Goal: Navigation & Orientation: Find specific page/section

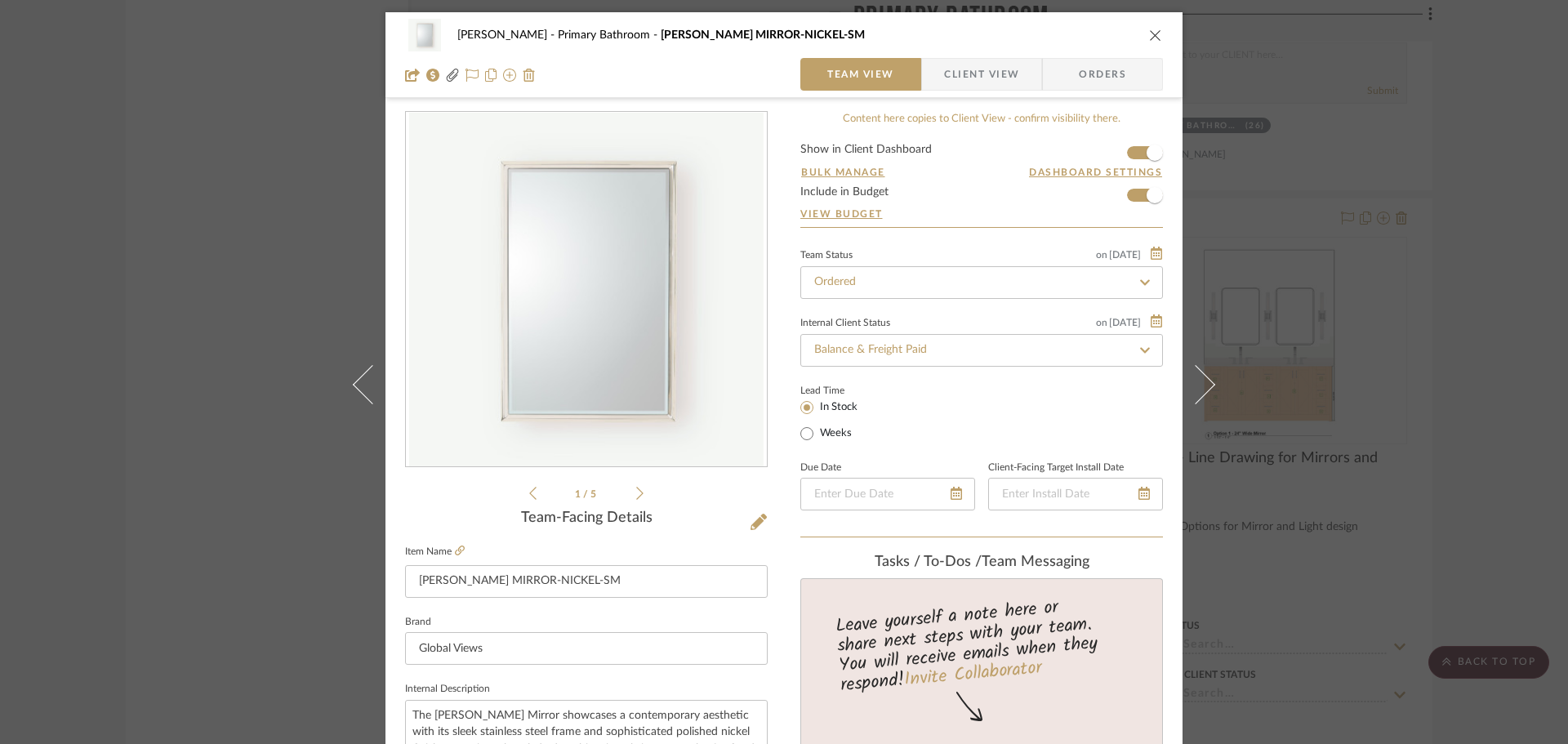
scroll to position [735, 0]
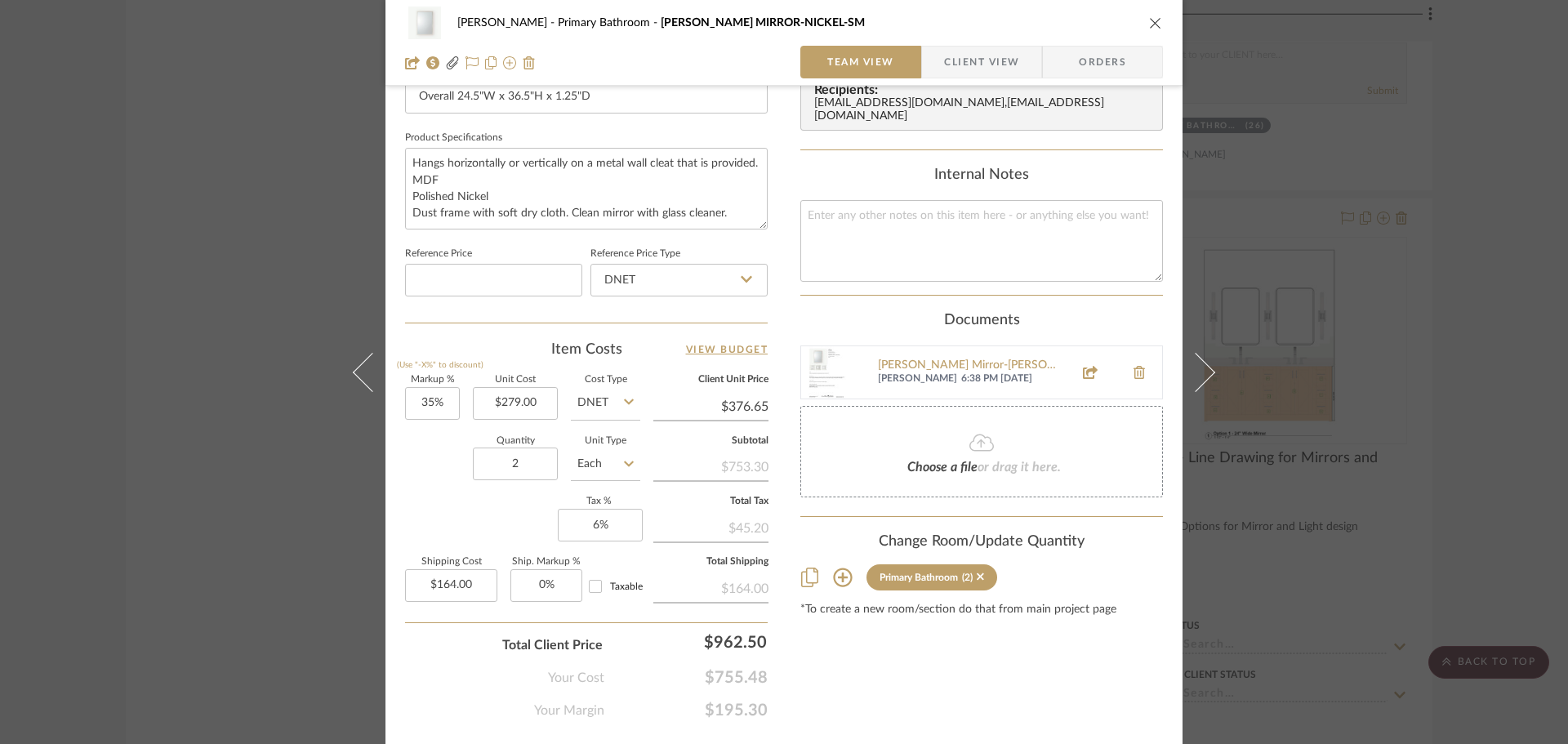
click at [220, 483] on div "[PERSON_NAME] Primary Bathroom [PERSON_NAME] MIRROR-NICKEL-SM Team View Client …" at bounding box center [784, 372] width 1568 height 744
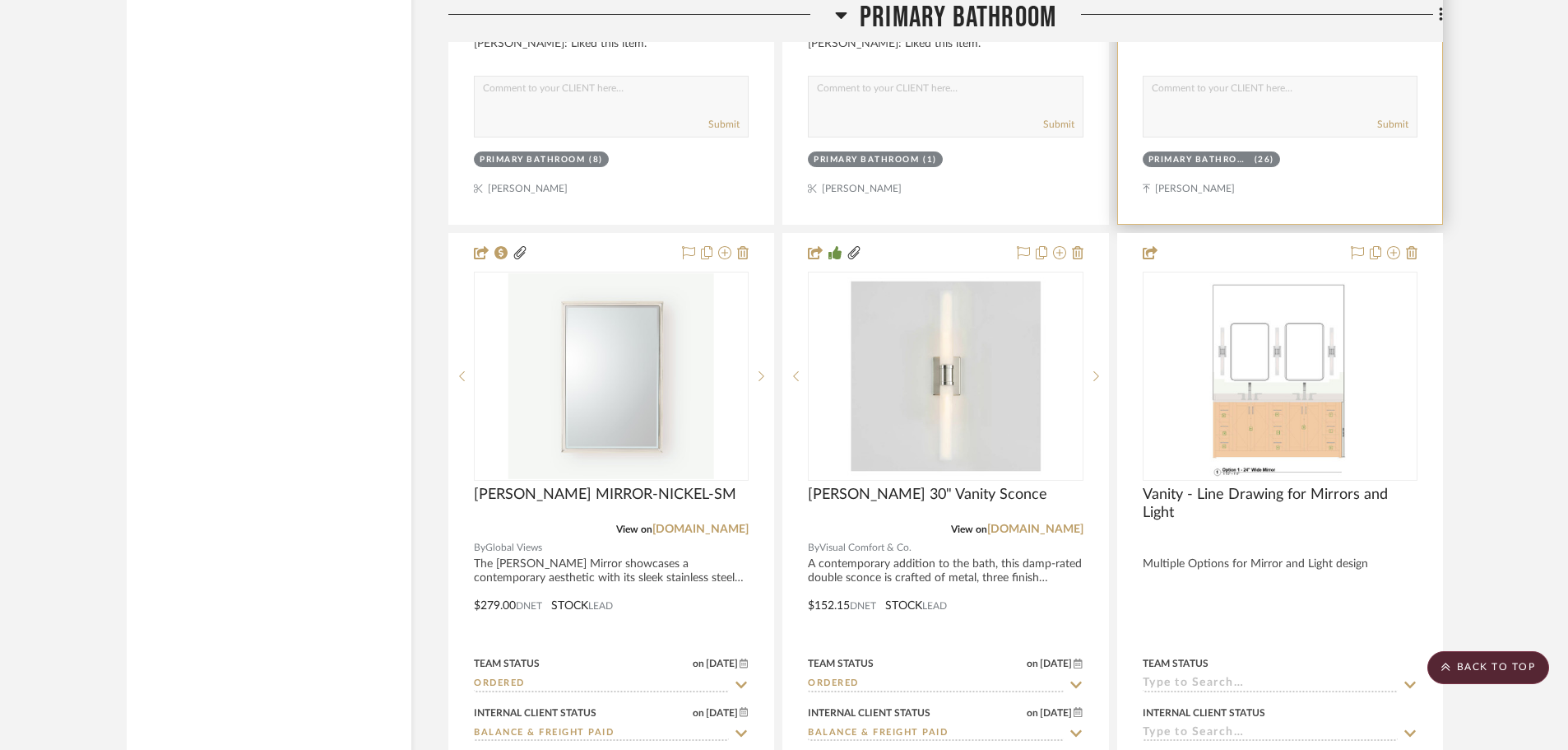
scroll to position [5642, 0]
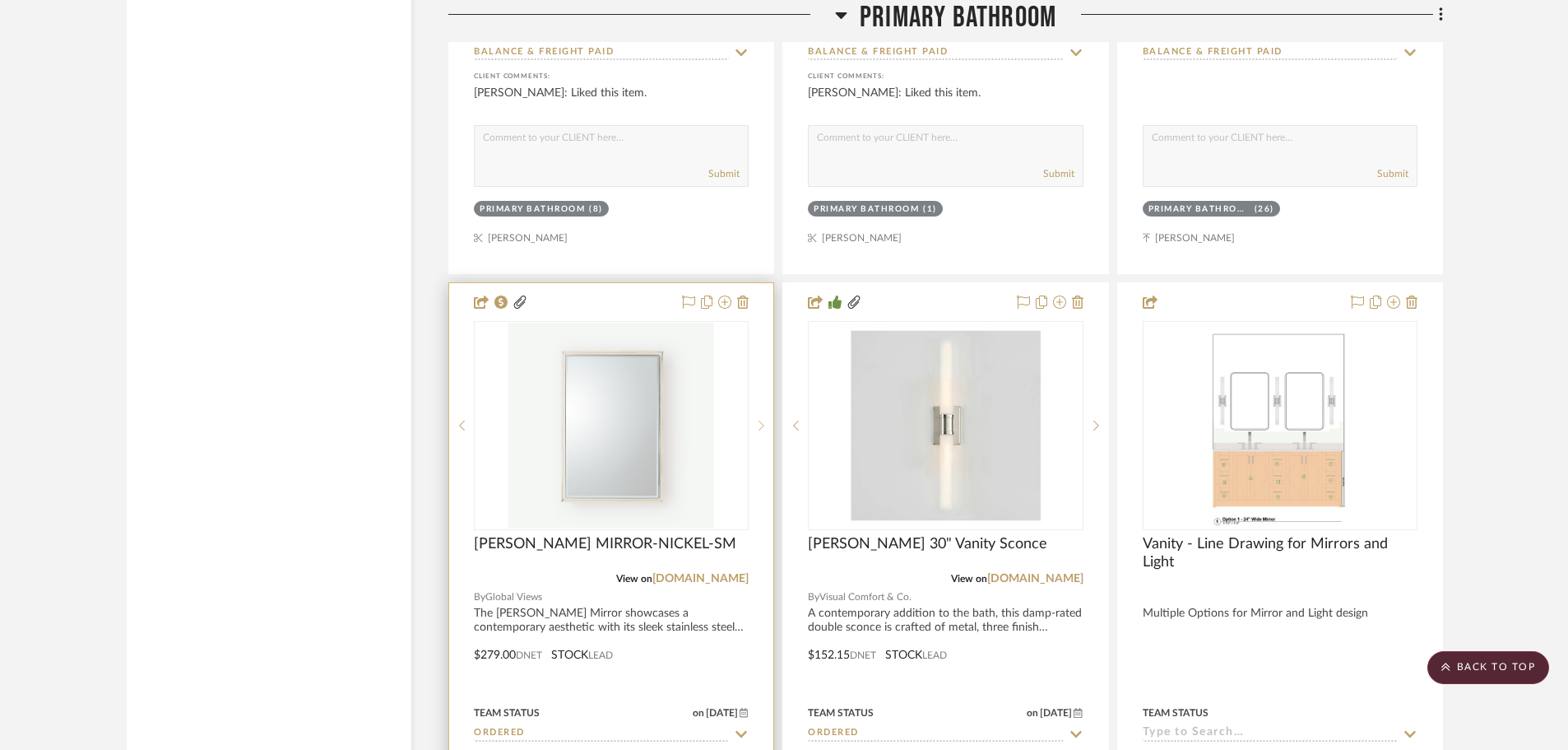
click at [757, 414] on div at bounding box center [761, 426] width 25 height 209
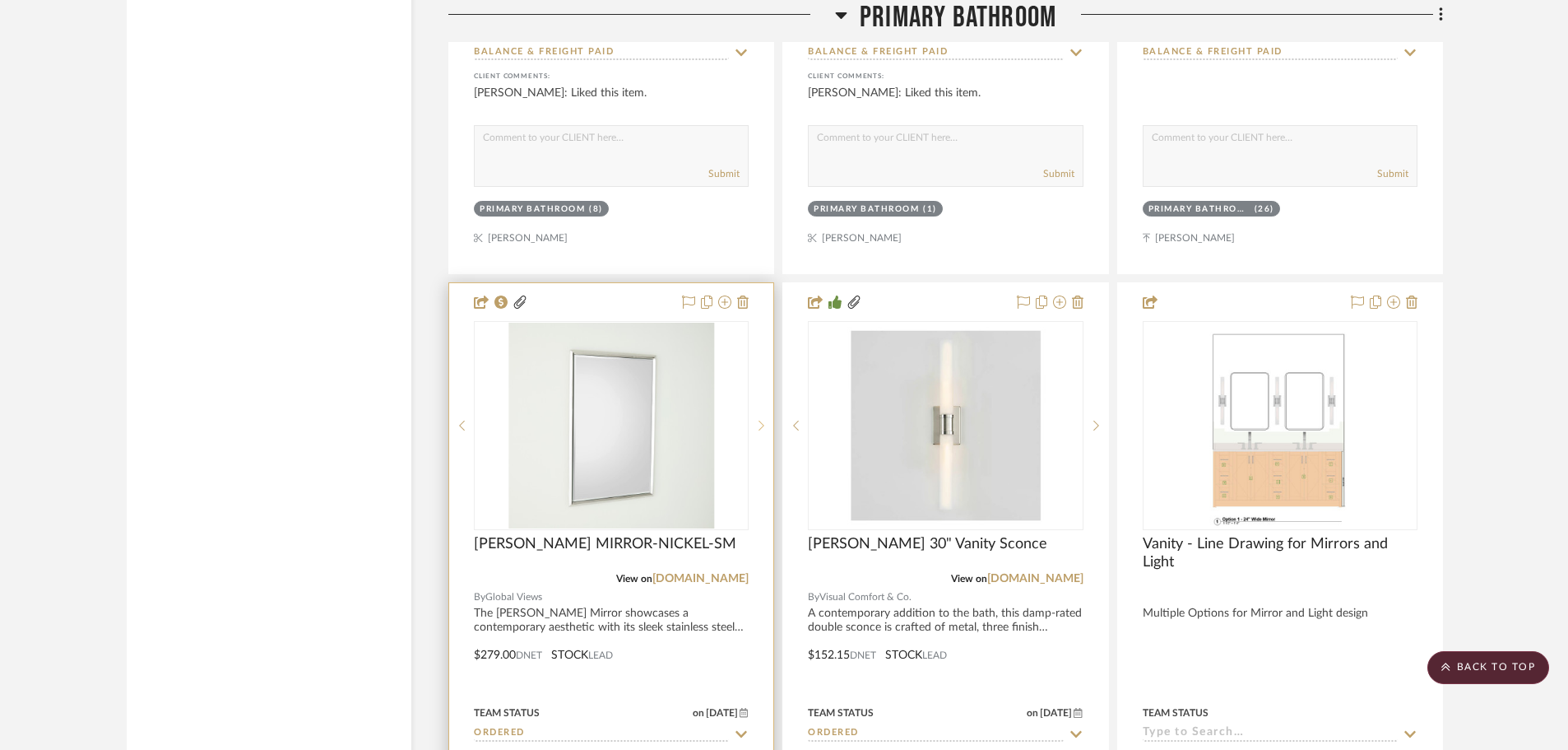
click at [757, 414] on div at bounding box center [761, 426] width 25 height 209
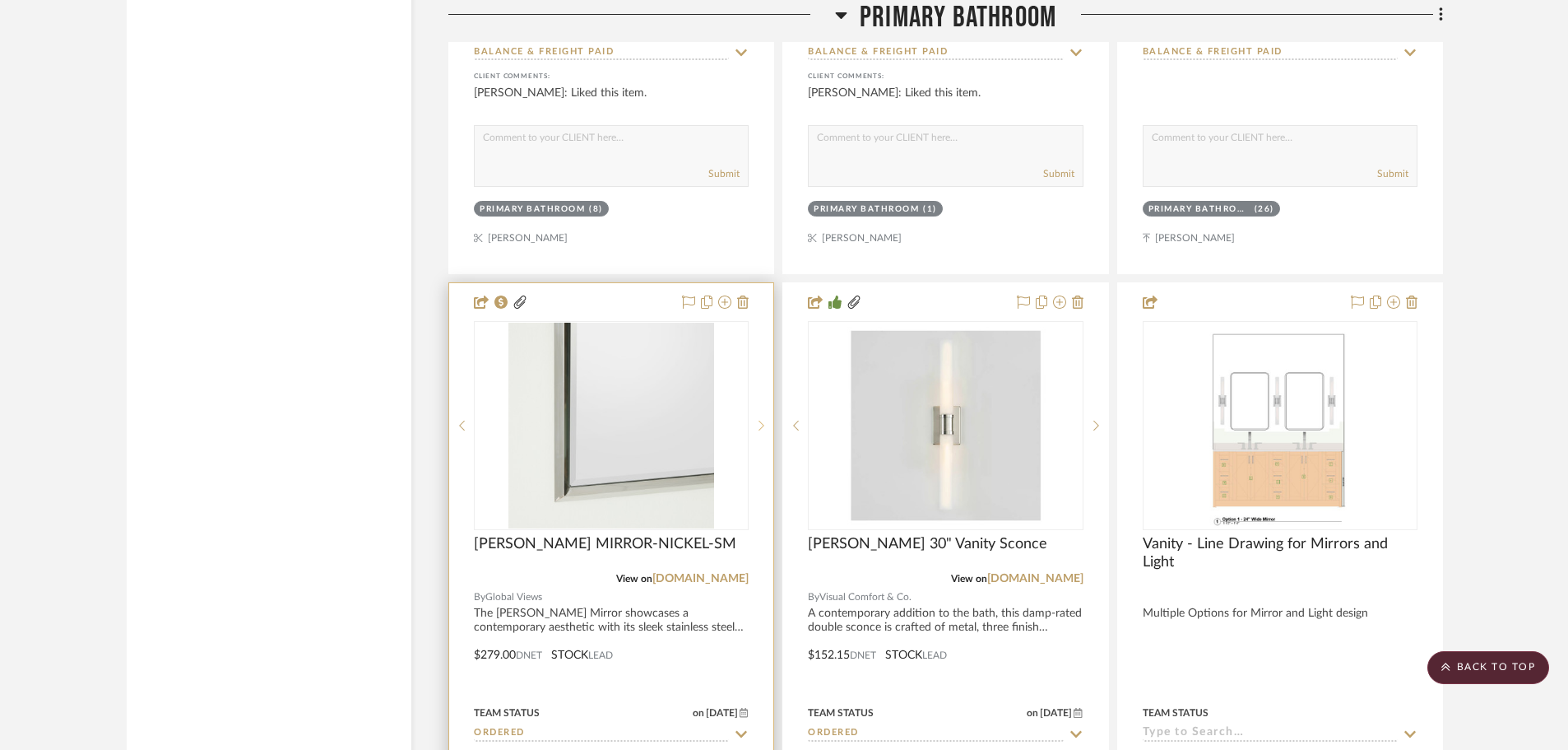
click at [757, 414] on div at bounding box center [761, 426] width 25 height 209
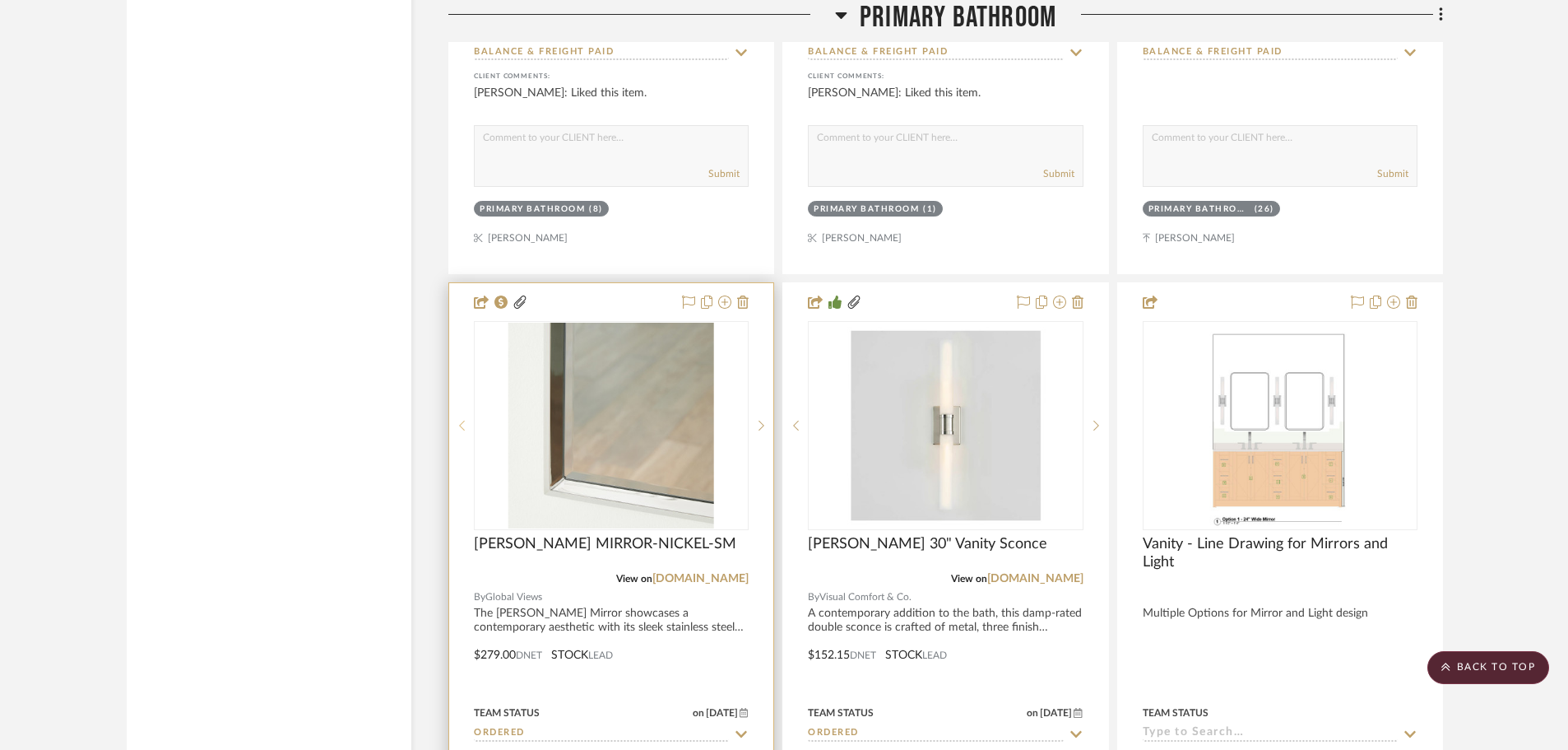
click at [466, 420] on sr-prev-btn at bounding box center [461, 425] width 25 height 11
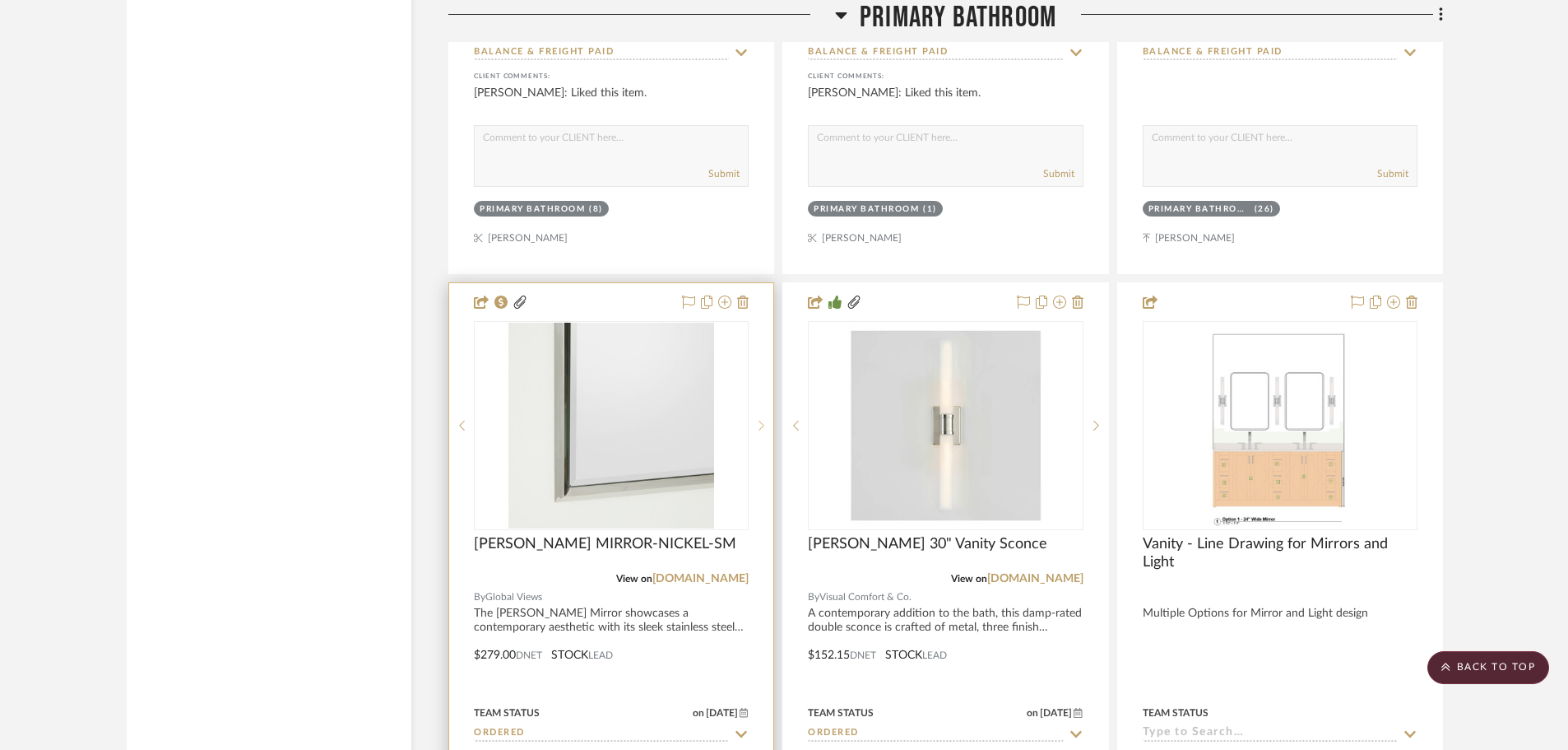
click at [758, 388] on div at bounding box center [761, 426] width 25 height 209
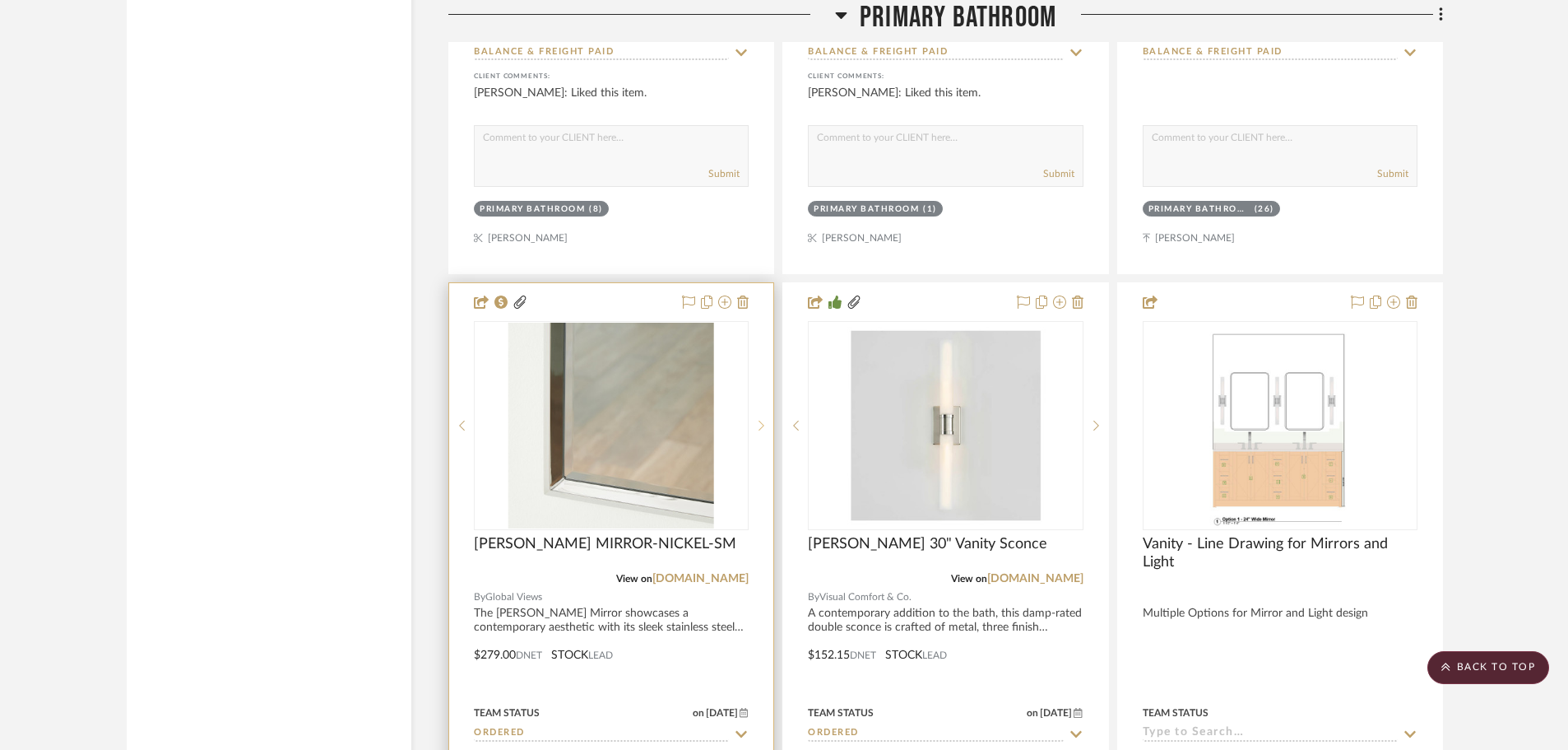
click at [758, 388] on div at bounding box center [761, 426] width 25 height 209
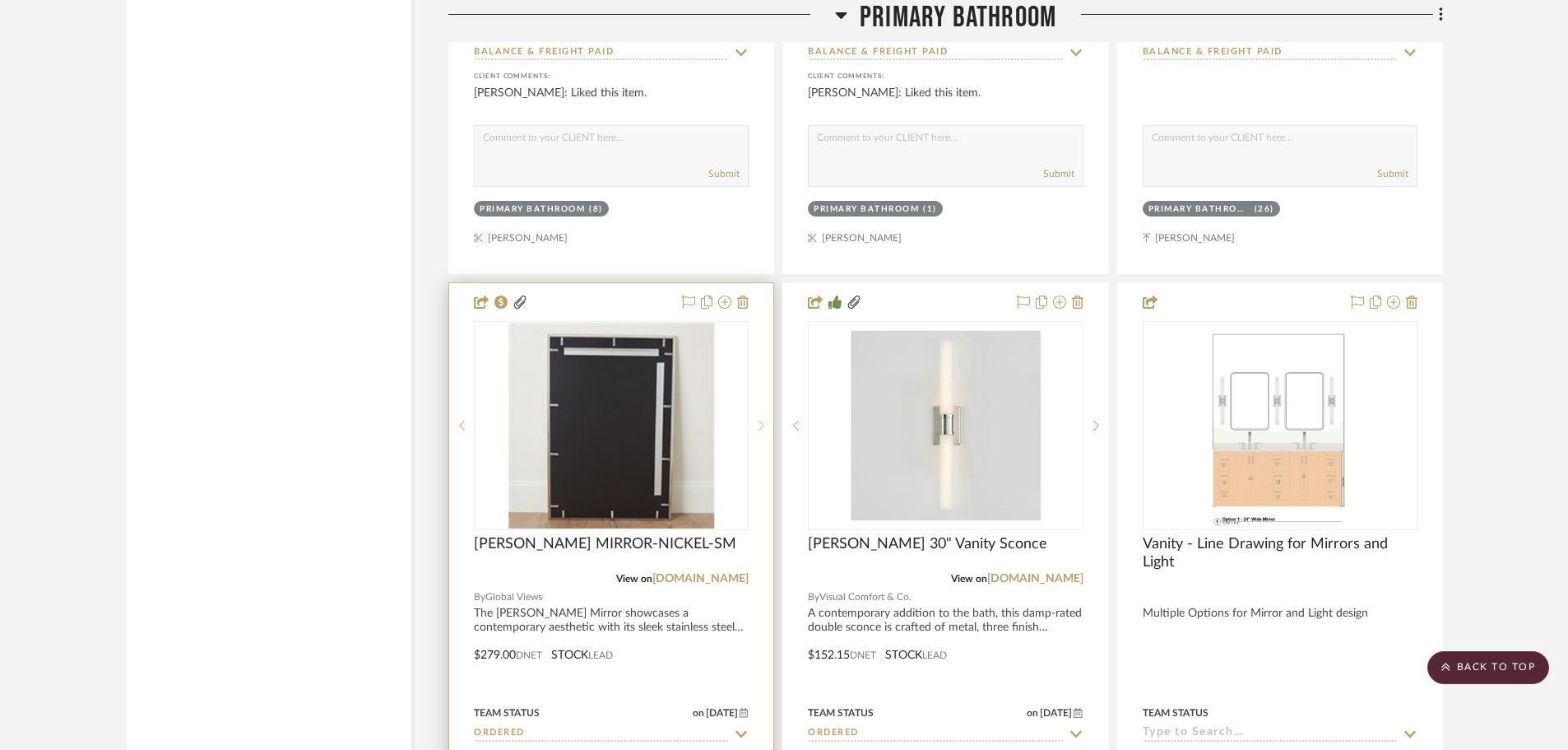
click at [758, 388] on div at bounding box center [761, 426] width 25 height 209
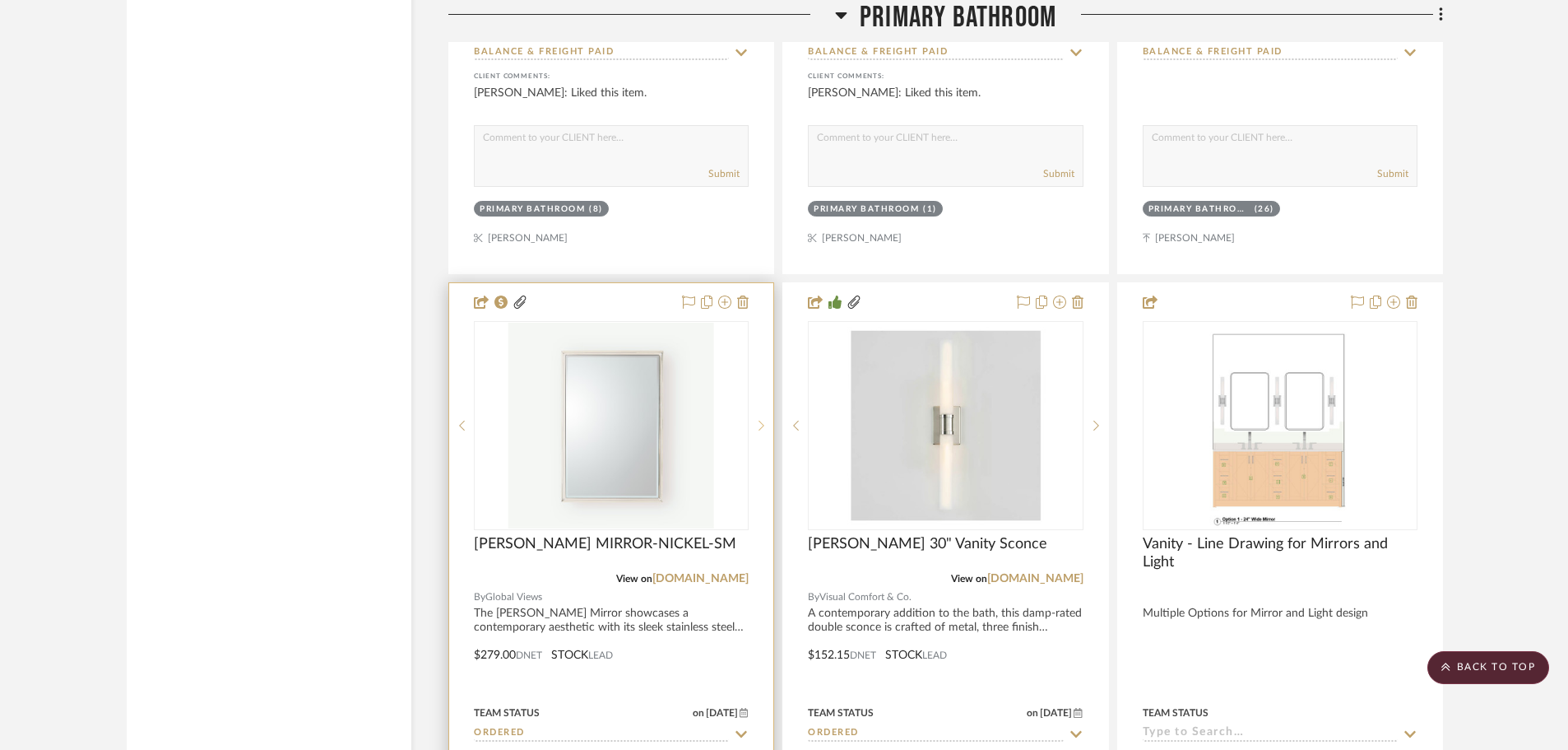
click at [758, 388] on div at bounding box center [761, 426] width 25 height 209
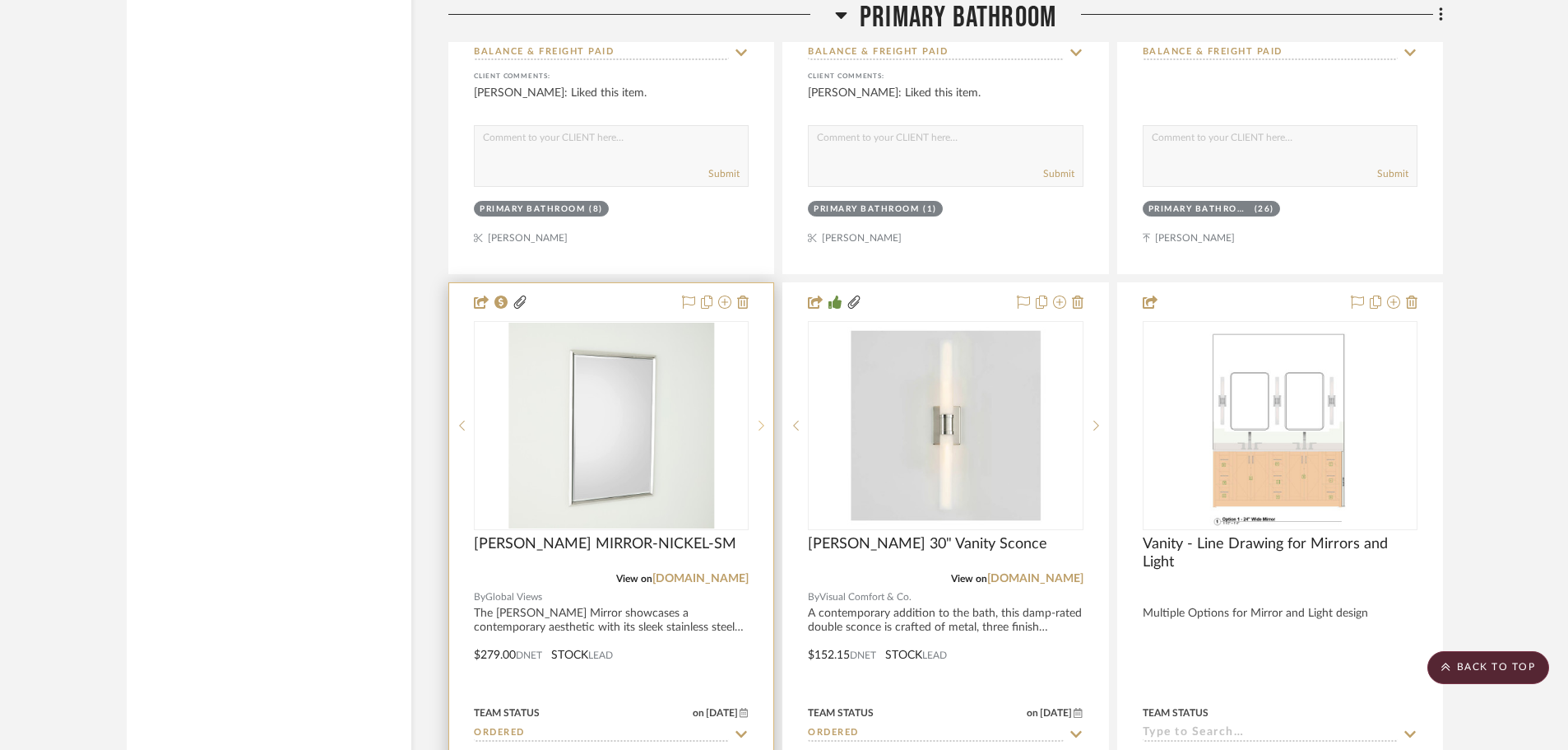
click at [758, 388] on div at bounding box center [761, 426] width 25 height 209
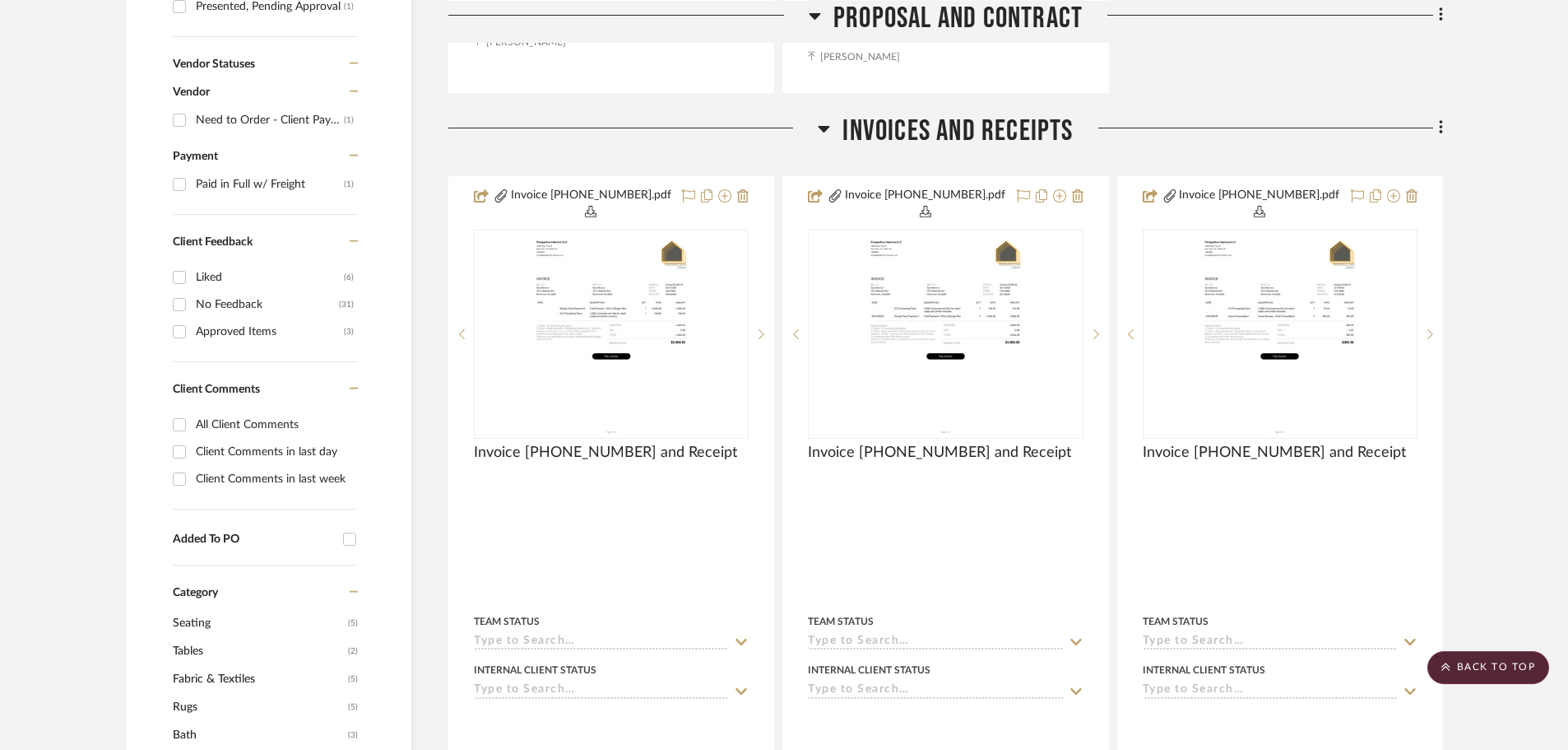
scroll to position [0, 0]
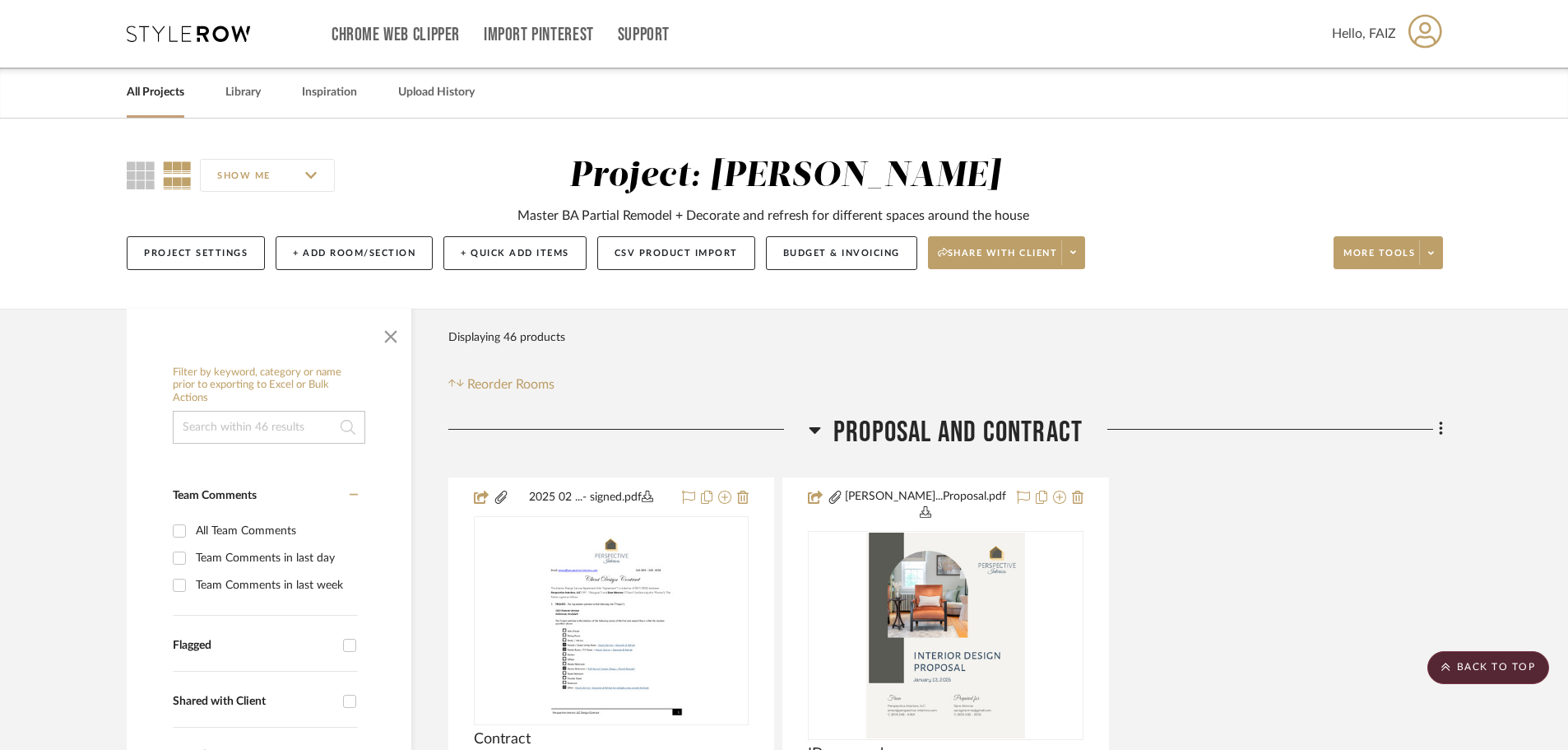
drag, startPoint x: 248, startPoint y: 435, endPoint x: 209, endPoint y: 200, distance: 238.2
click at [166, 110] on div "All Projects" at bounding box center [155, 93] width 57 height 51
click at [165, 94] on link "All Projects" at bounding box center [155, 93] width 57 height 22
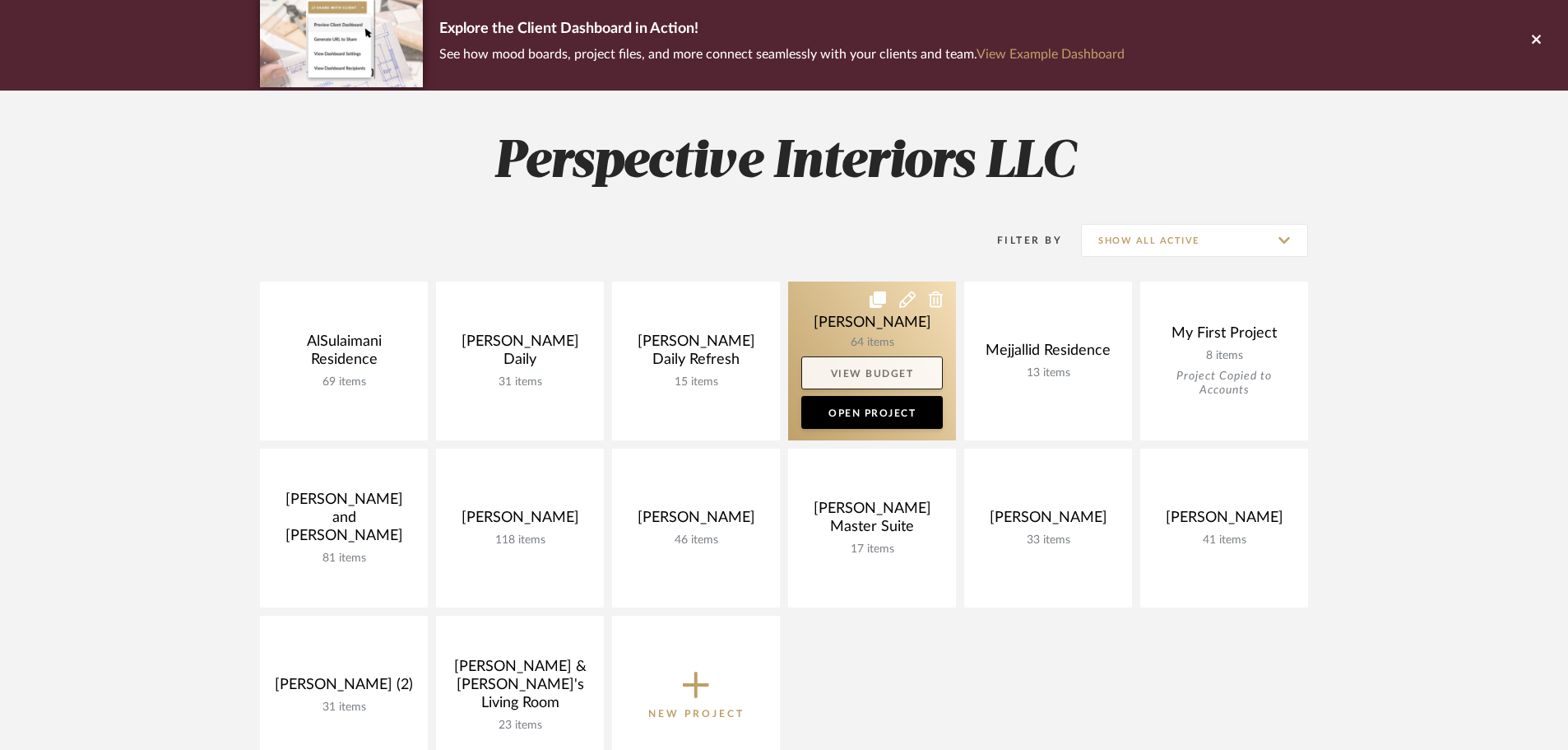
scroll to position [247, 0]
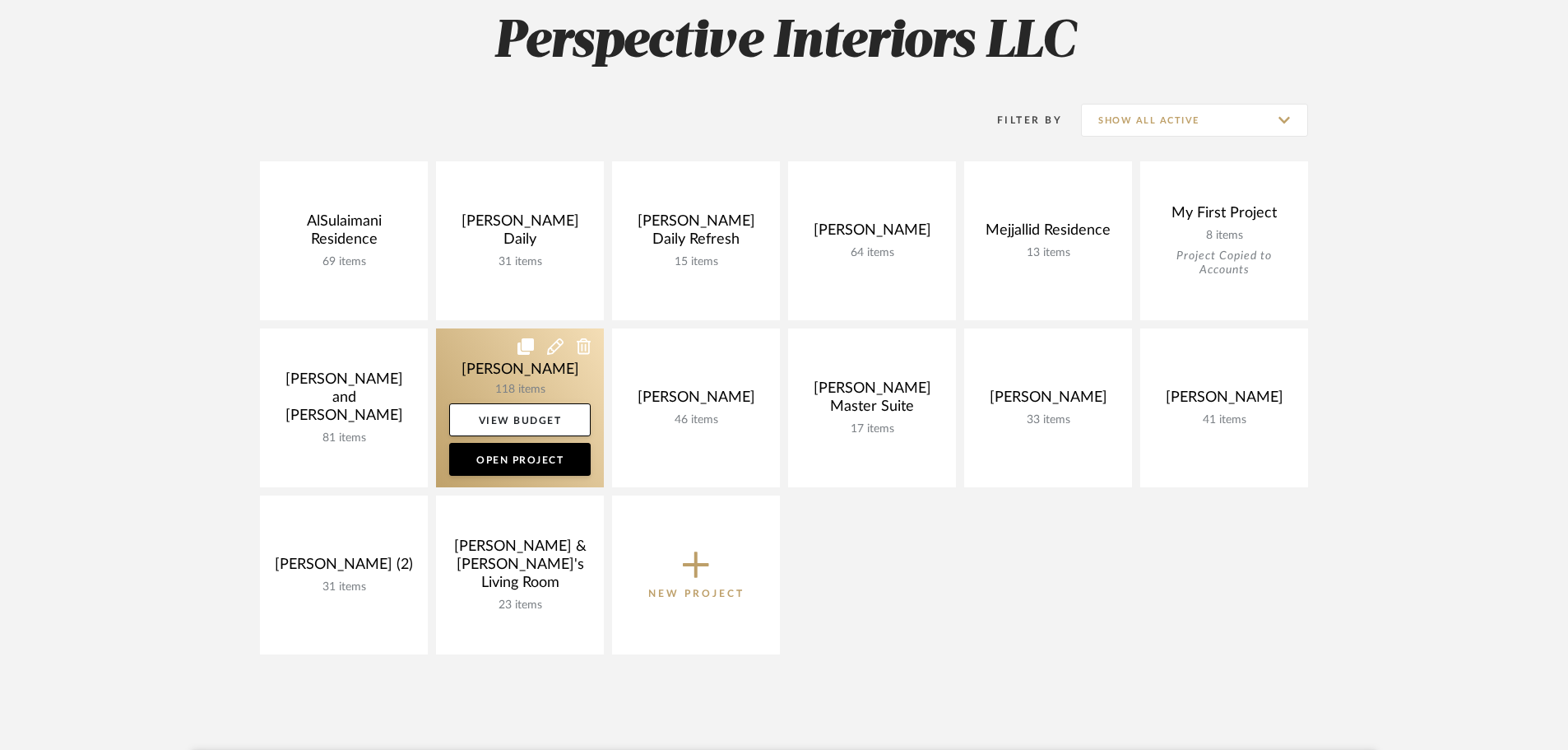
click at [551, 376] on link at bounding box center [520, 407] width 168 height 159
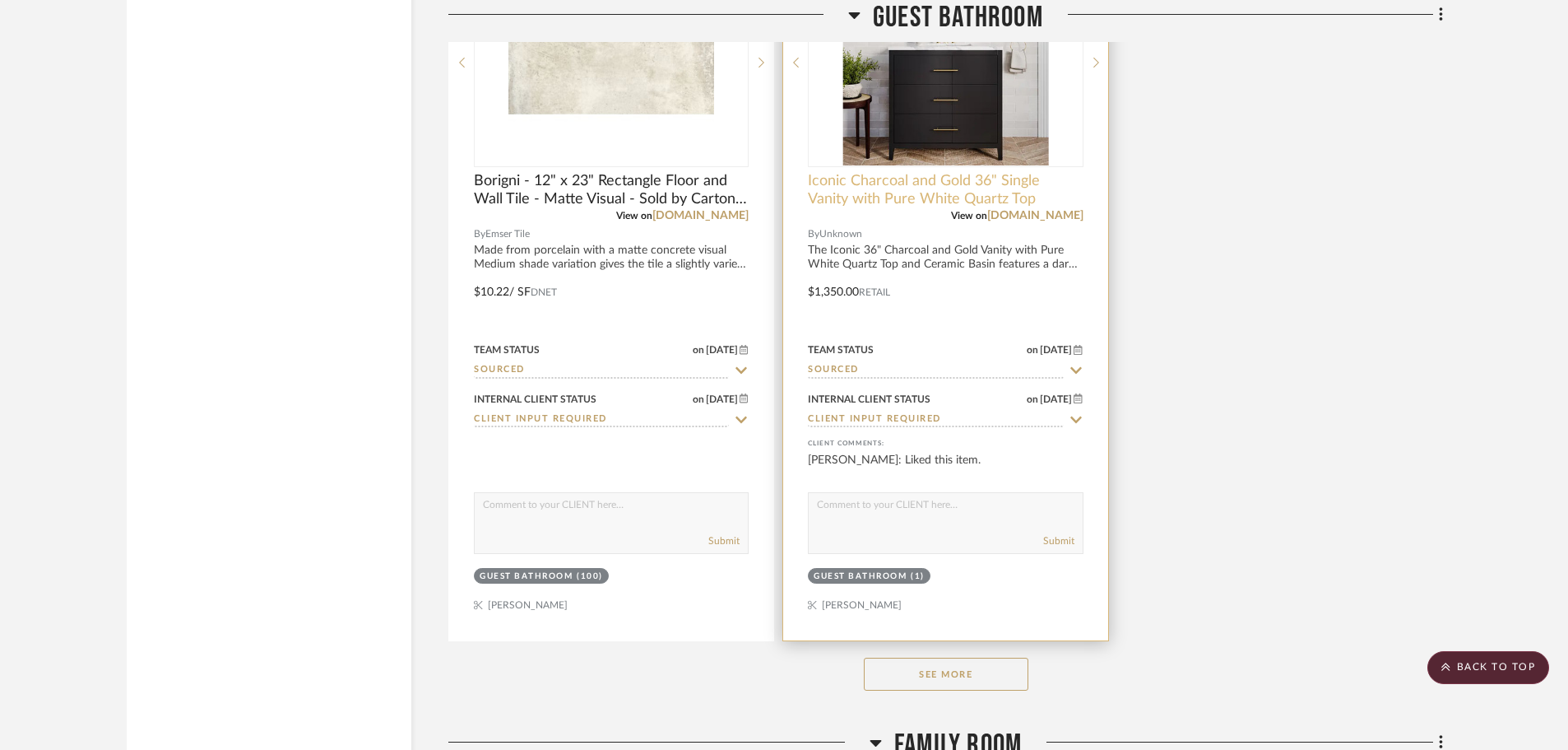
scroll to position [9384, 0]
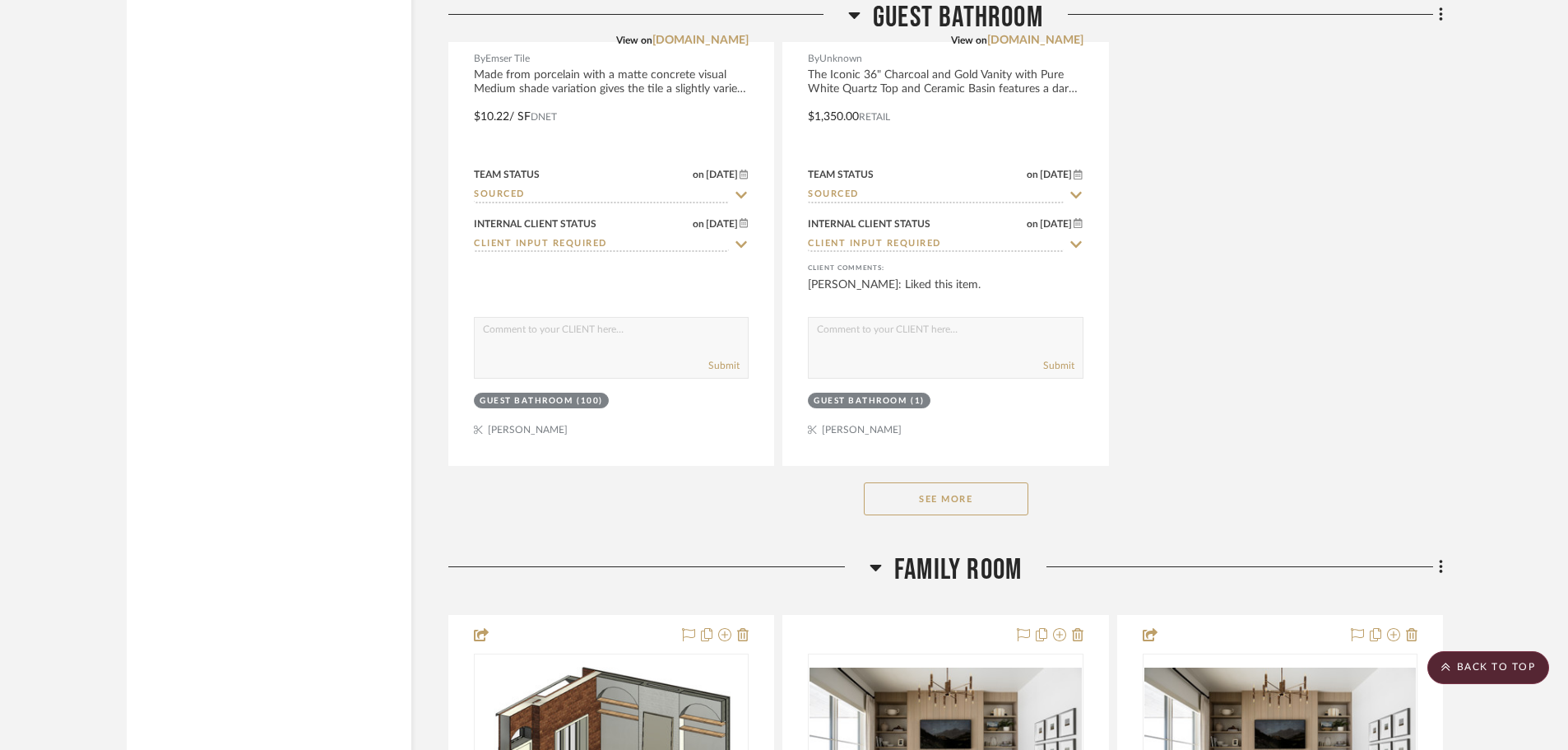
click at [966, 483] on button "See More" at bounding box center [946, 499] width 165 height 33
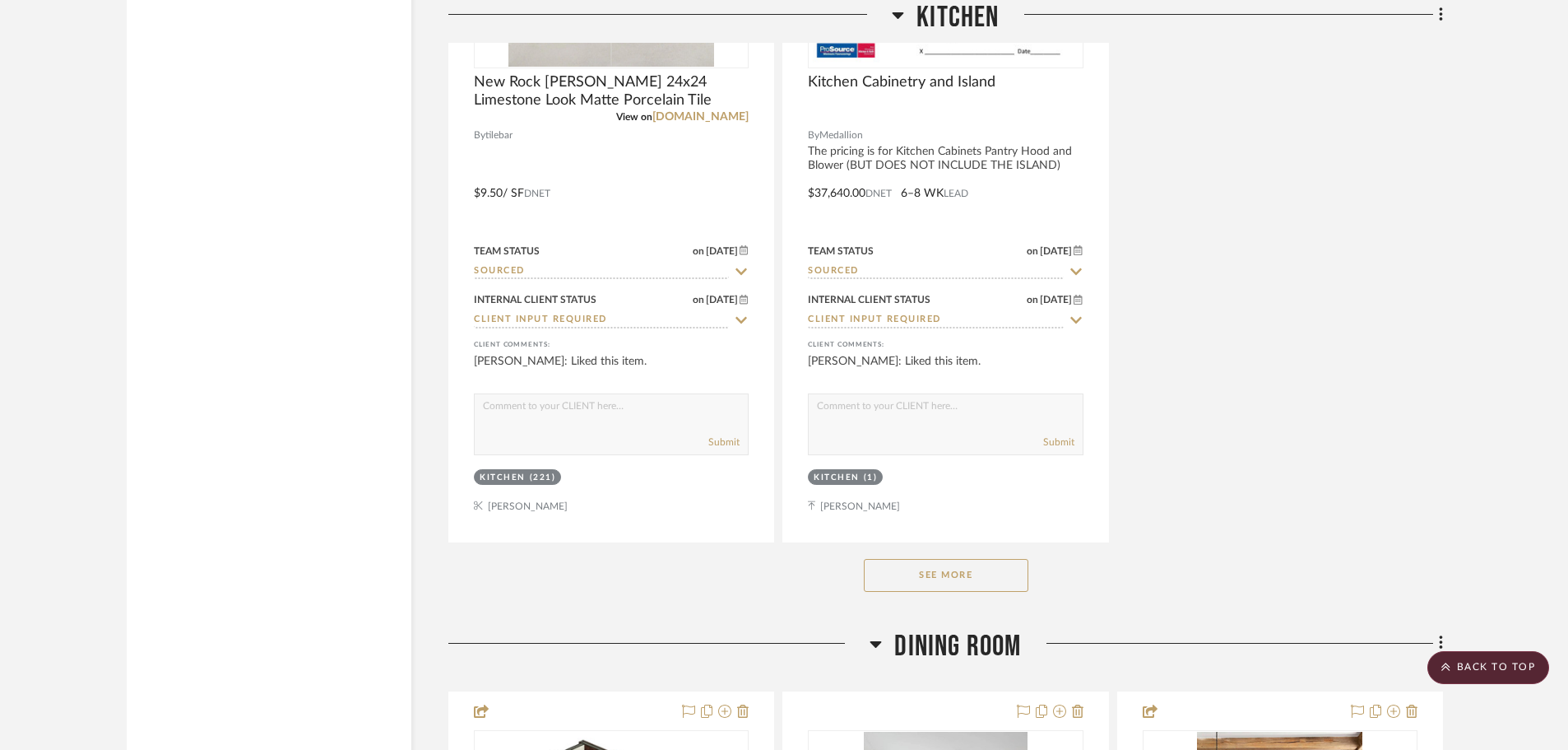
scroll to position [18521, 0]
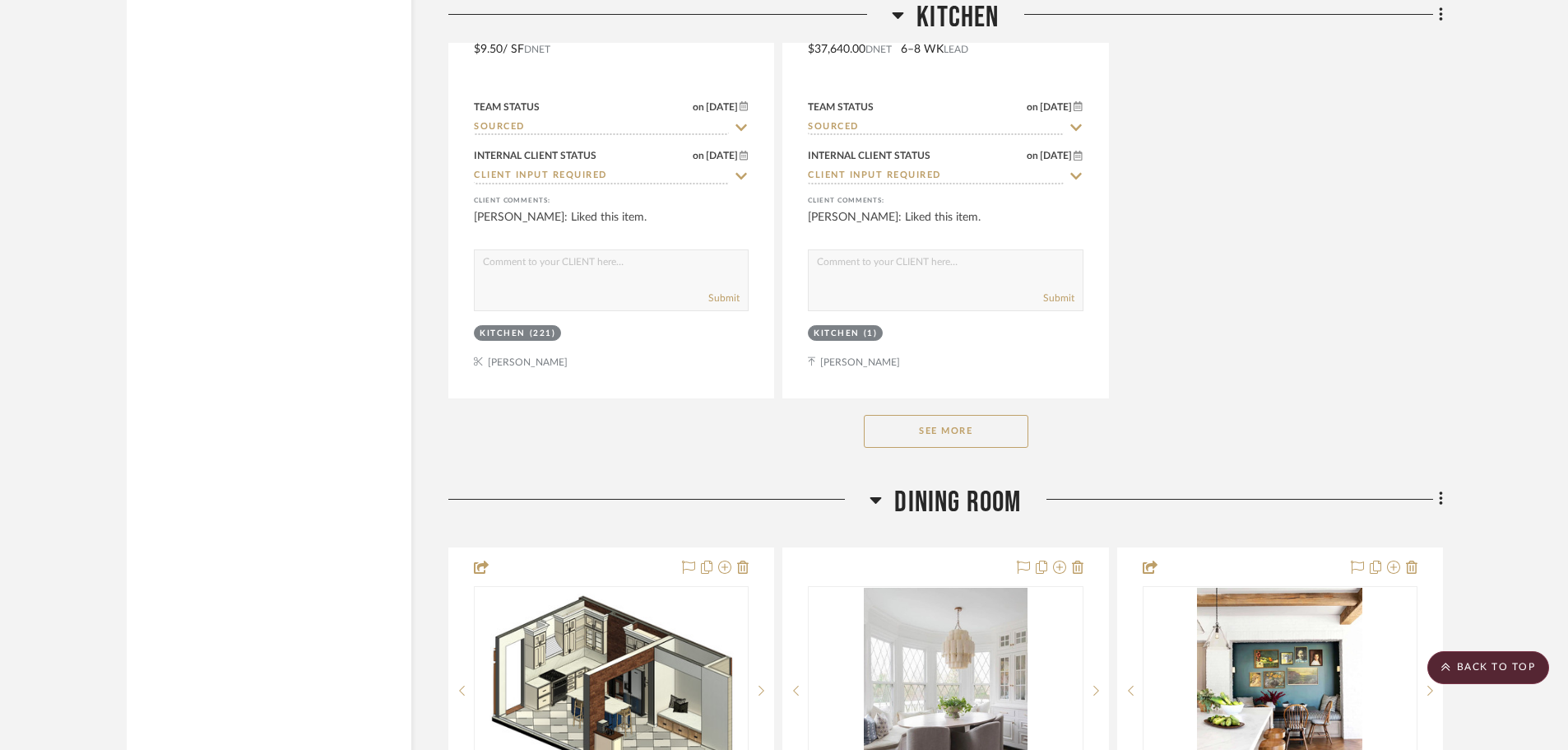
click at [903, 424] on button "See More" at bounding box center [946, 431] width 165 height 33
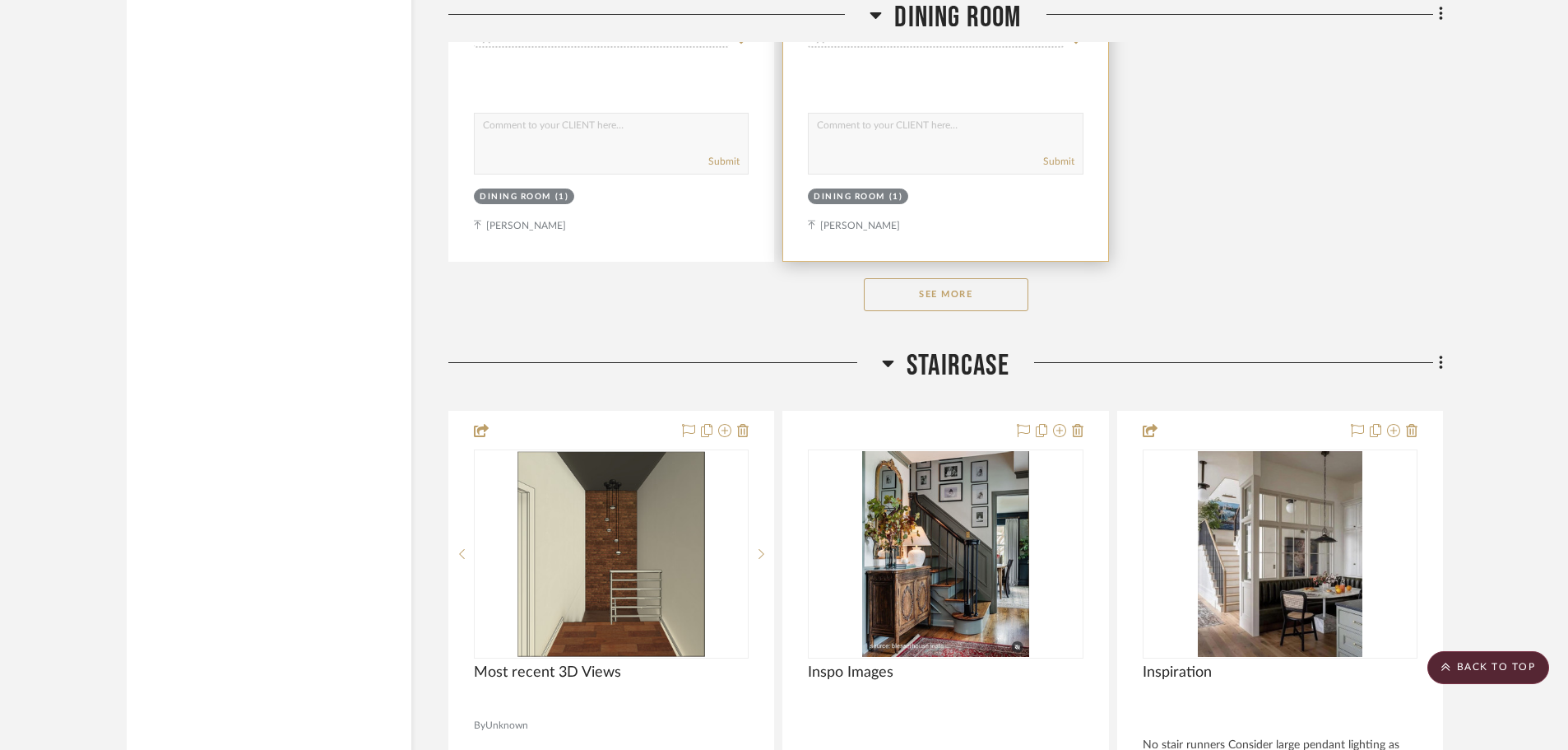
scroll to position [23872, 0]
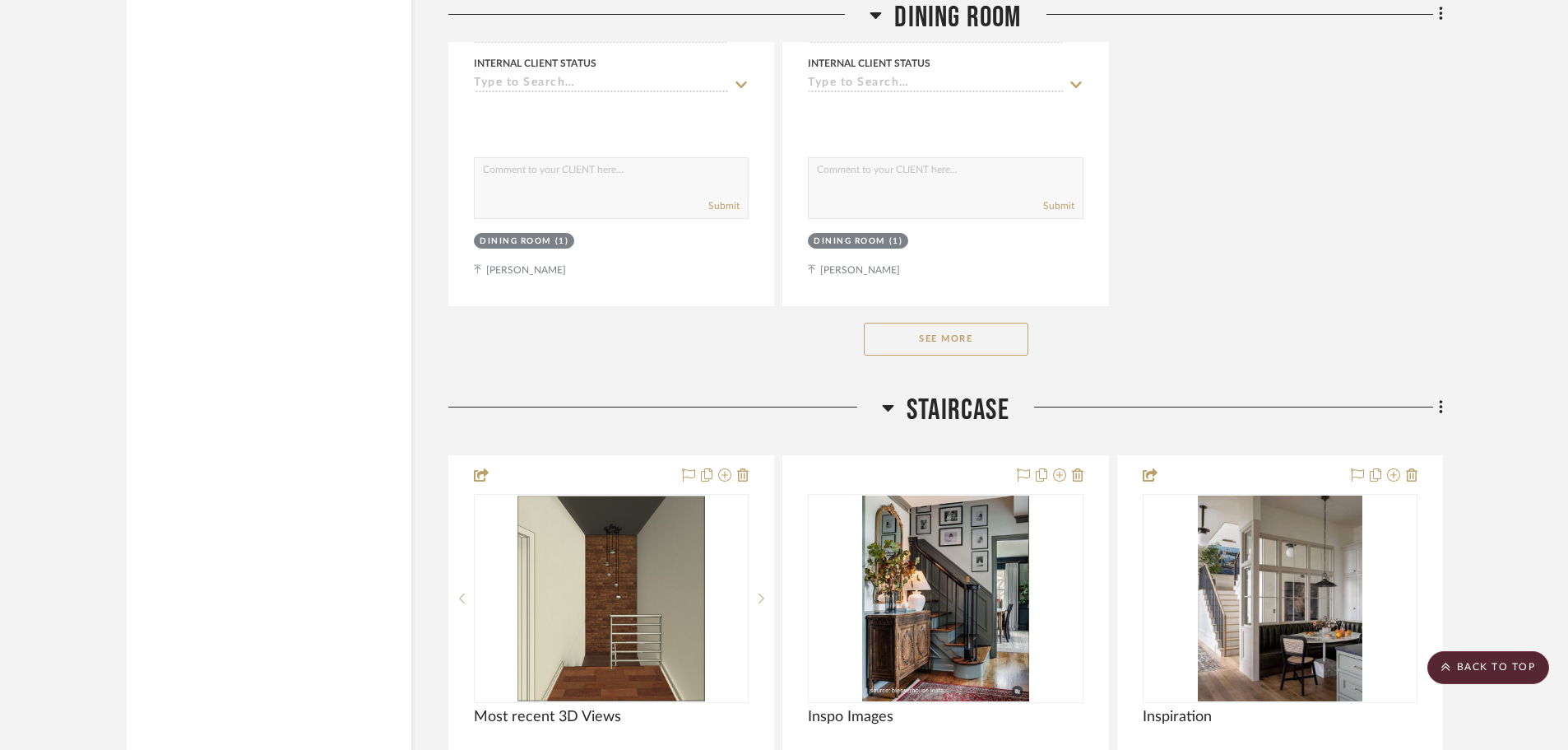
click at [945, 341] on div "See More" at bounding box center [945, 339] width 995 height 66
click at [949, 333] on button "See More" at bounding box center [946, 339] width 165 height 33
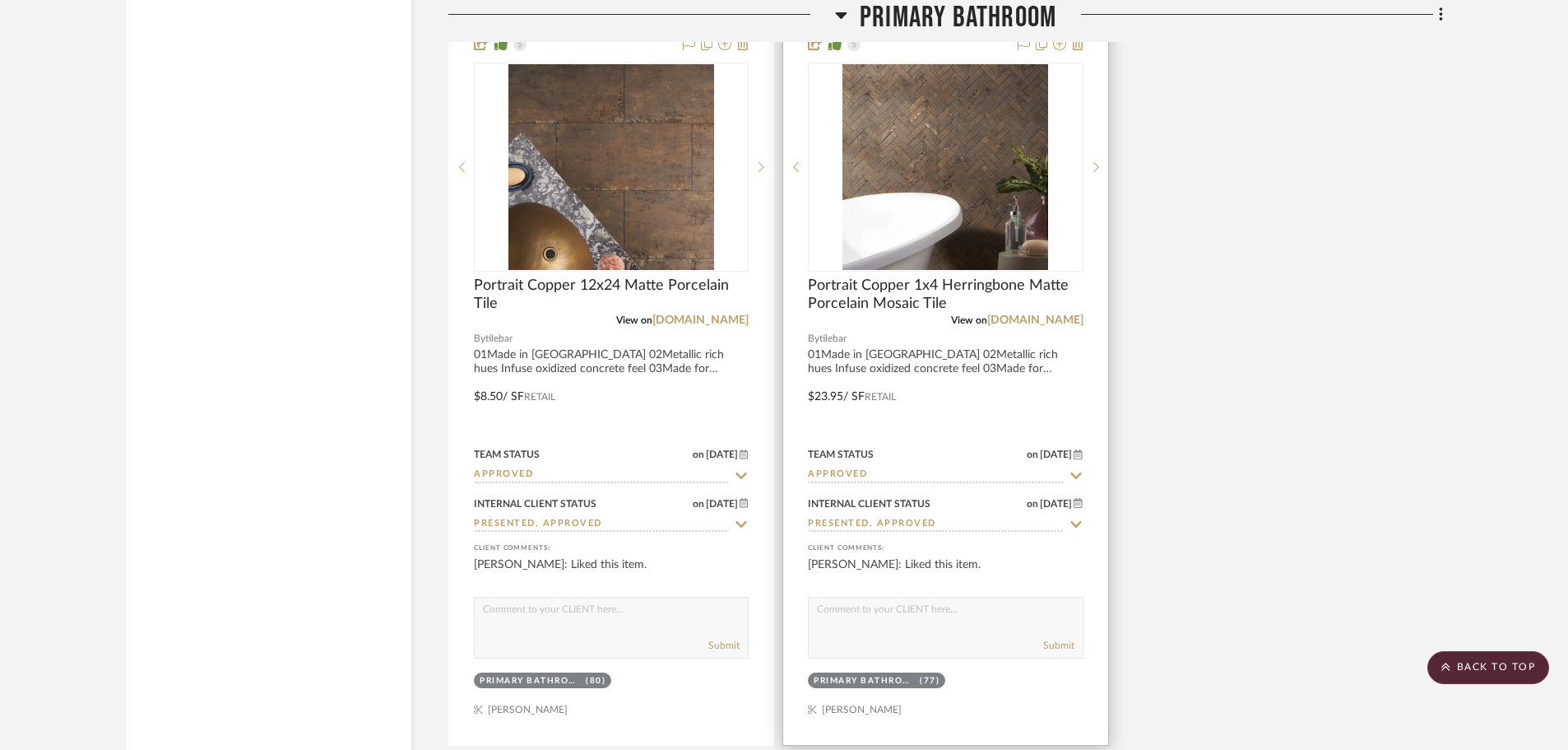
scroll to position [29799, 0]
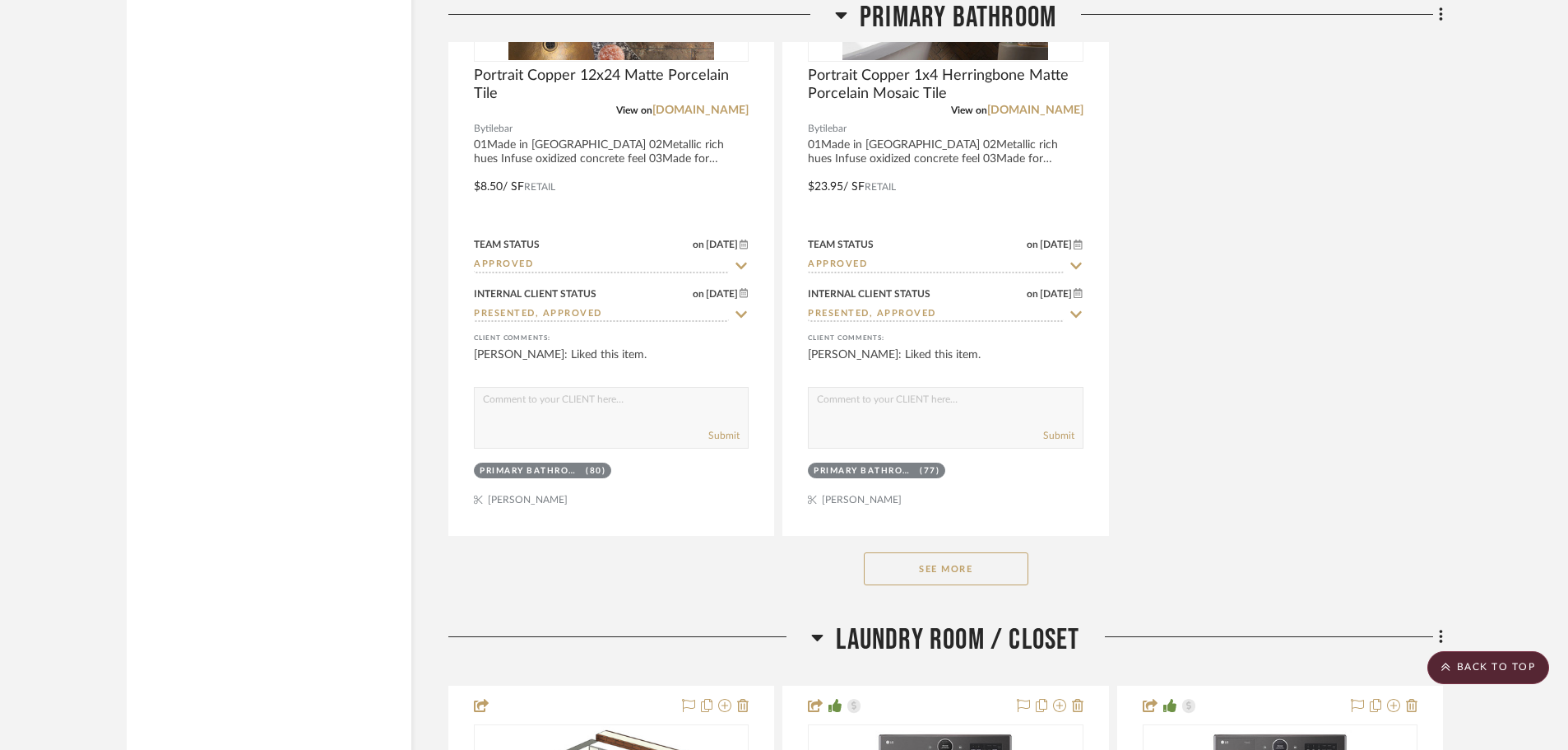
click at [959, 554] on button "See More" at bounding box center [946, 568] width 165 height 33
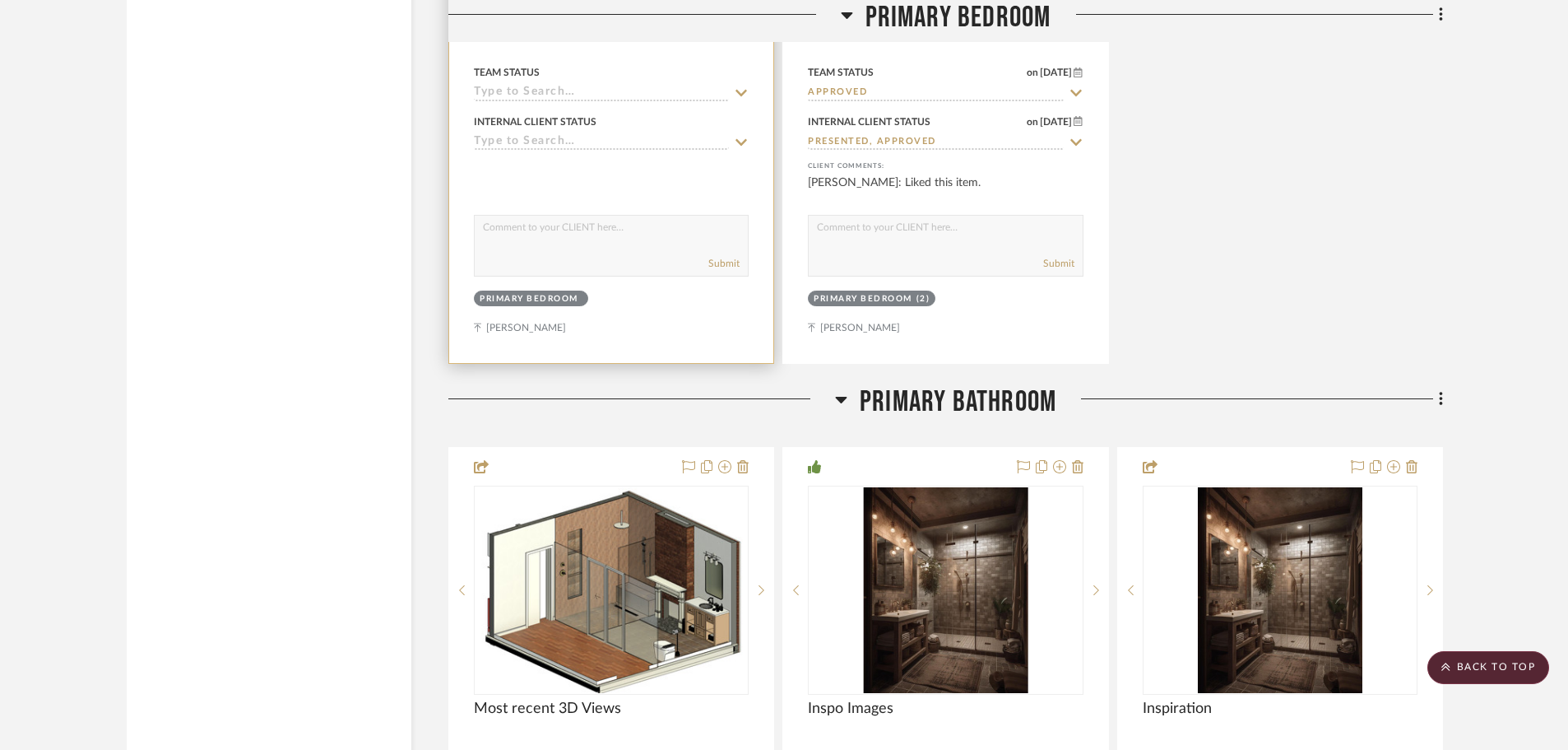
scroll to position [27988, 0]
